Goal: Task Accomplishment & Management: Use online tool/utility

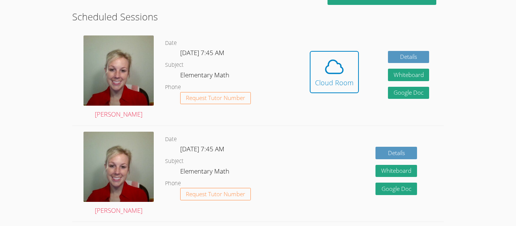
scroll to position [212, 0]
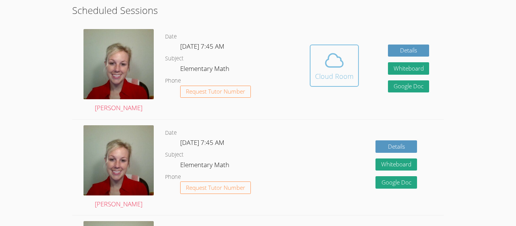
click at [342, 67] on icon at bounding box center [334, 60] width 21 height 21
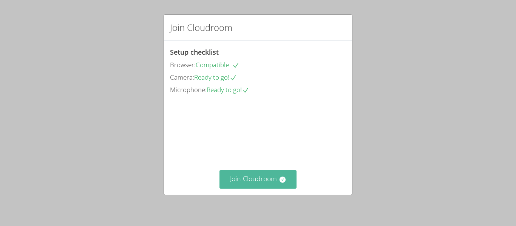
click at [268, 176] on button "Join Cloudroom" at bounding box center [258, 179] width 77 height 19
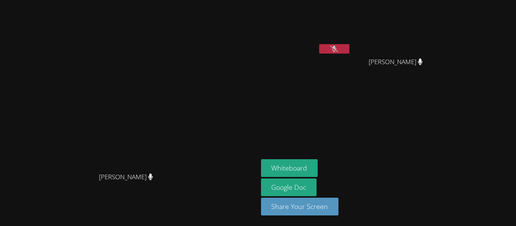
click at [350, 49] on button at bounding box center [334, 48] width 30 height 9
click at [350, 45] on button at bounding box center [334, 48] width 30 height 9
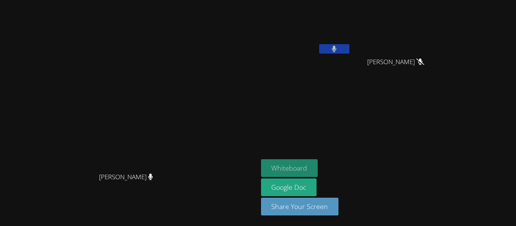
click at [318, 166] on button "Whiteboard" at bounding box center [289, 168] width 57 height 18
